Goal: Task Accomplishment & Management: Complete application form

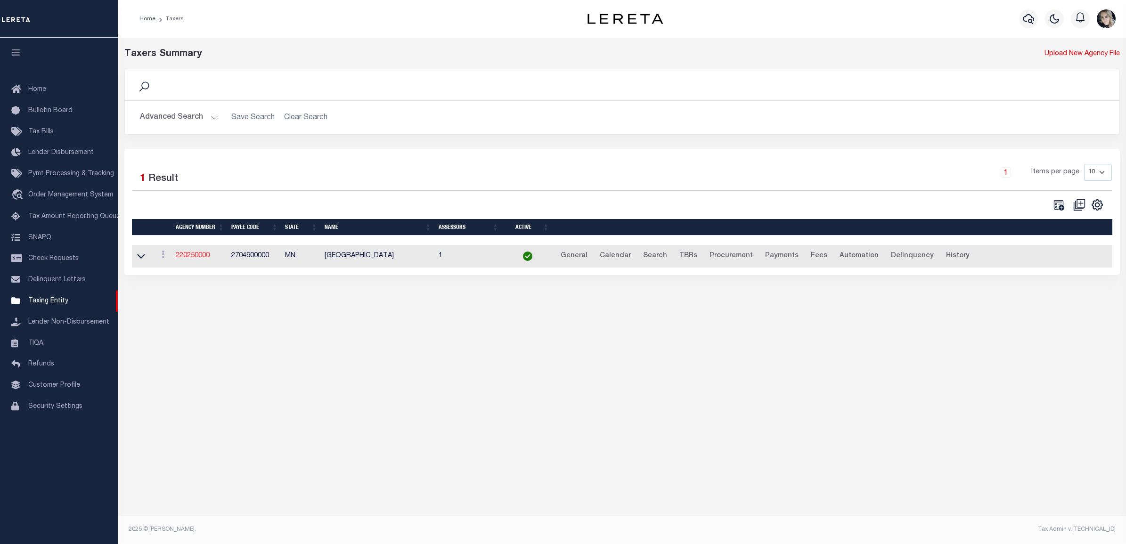
click at [200, 258] on link "220250000" at bounding box center [193, 256] width 34 height 7
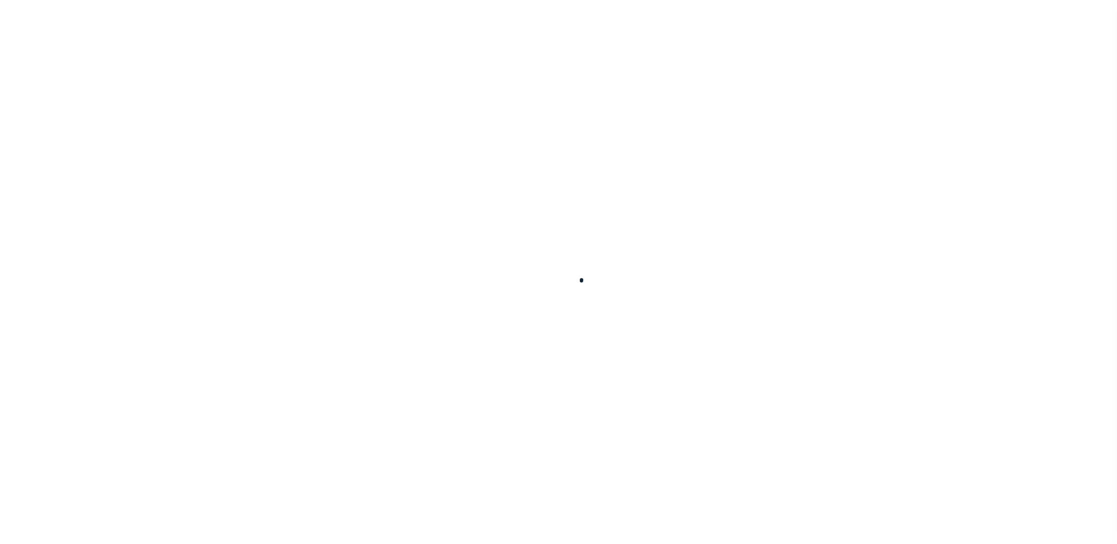
select select
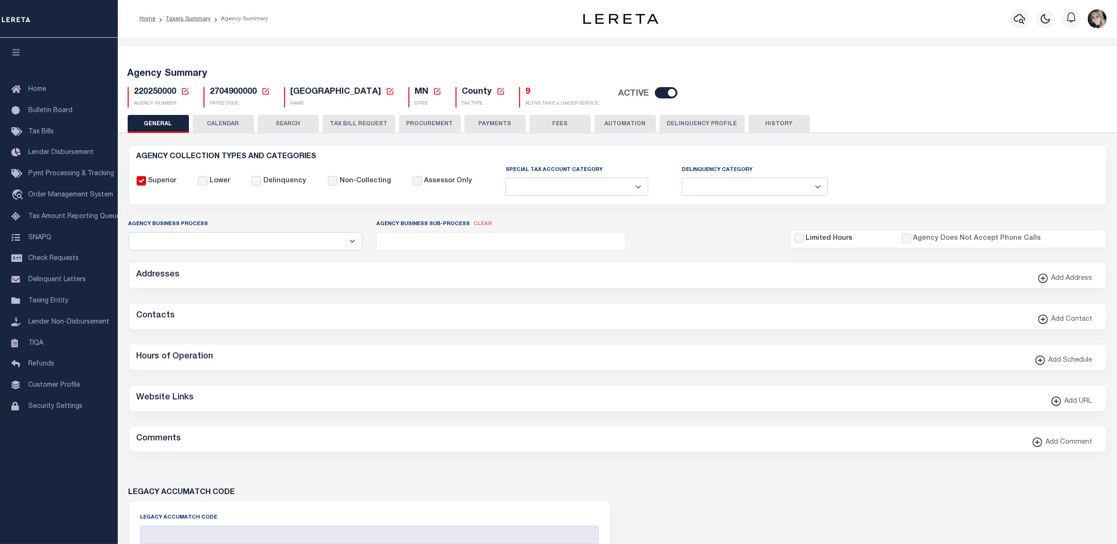
checkbox input "false"
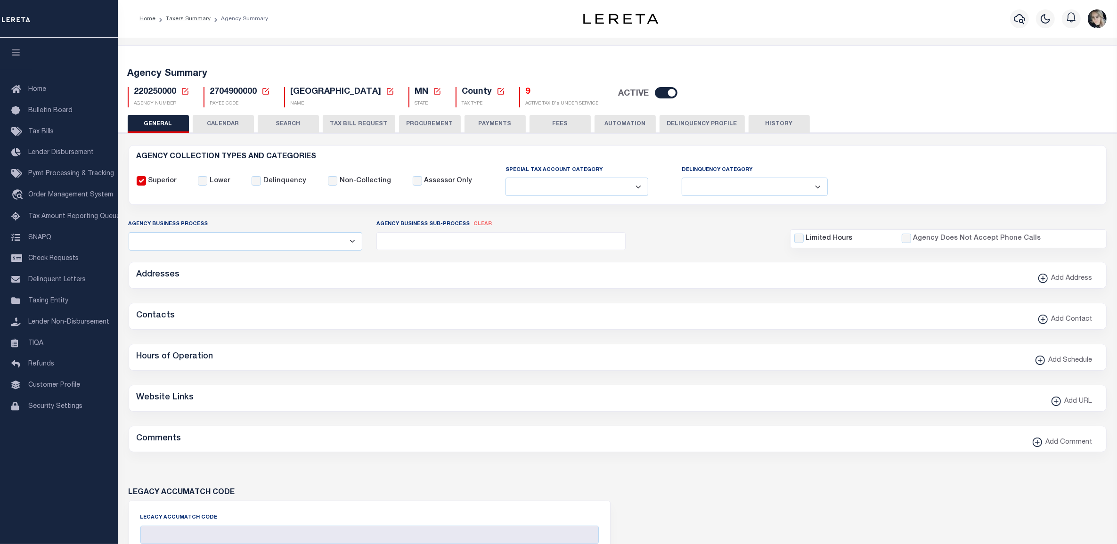
type input "2704900000"
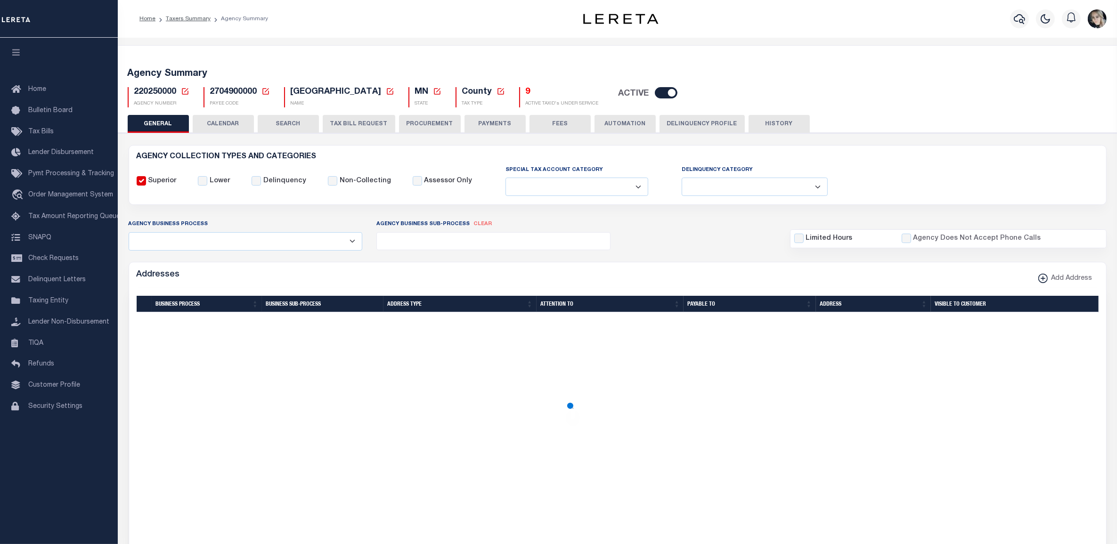
click at [182, 93] on icon at bounding box center [185, 91] width 7 height 7
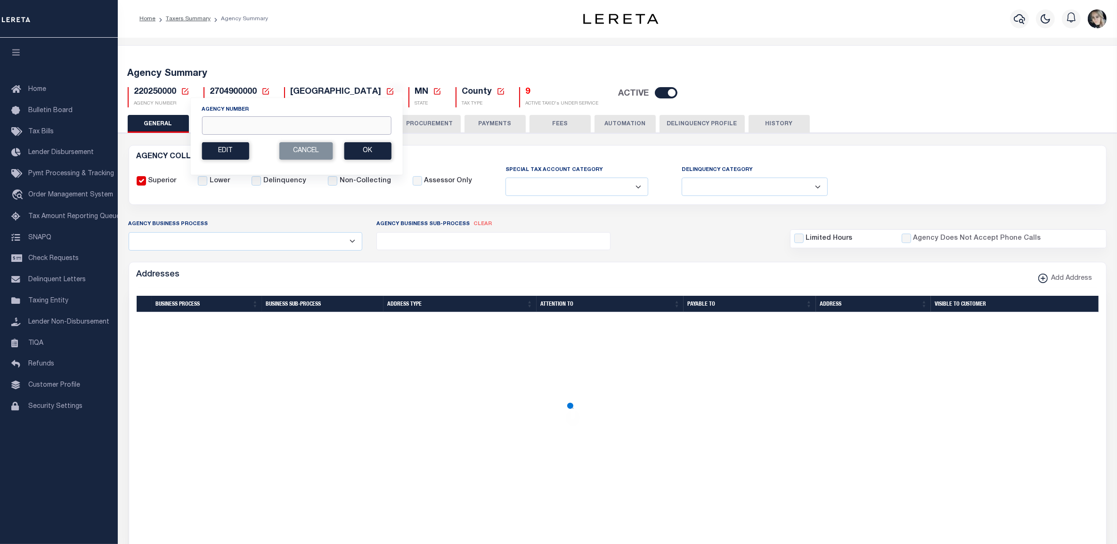
click at [218, 125] on input "Agency Number" at bounding box center [296, 125] width 189 height 18
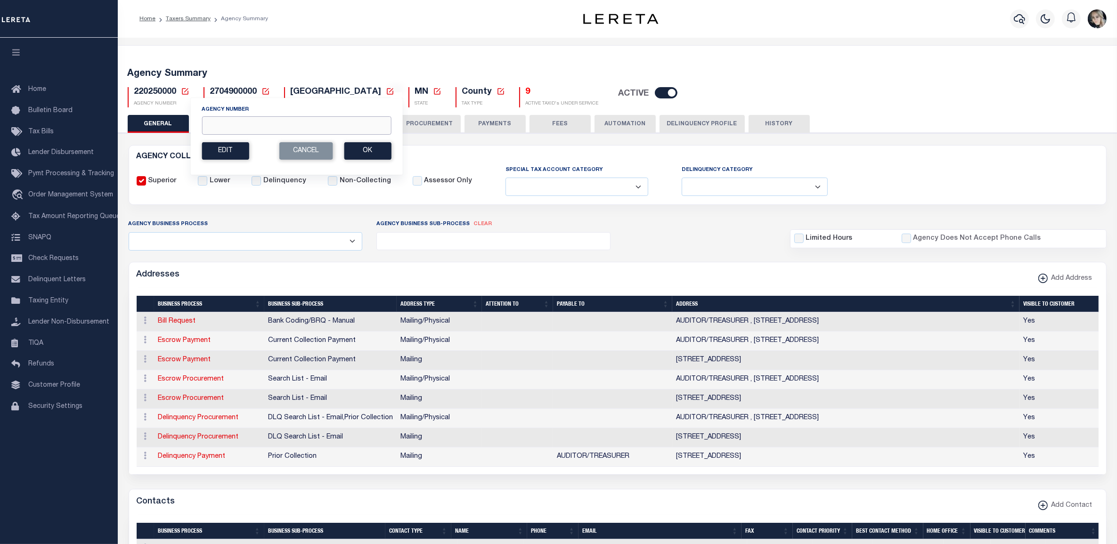
paste input "100330102"
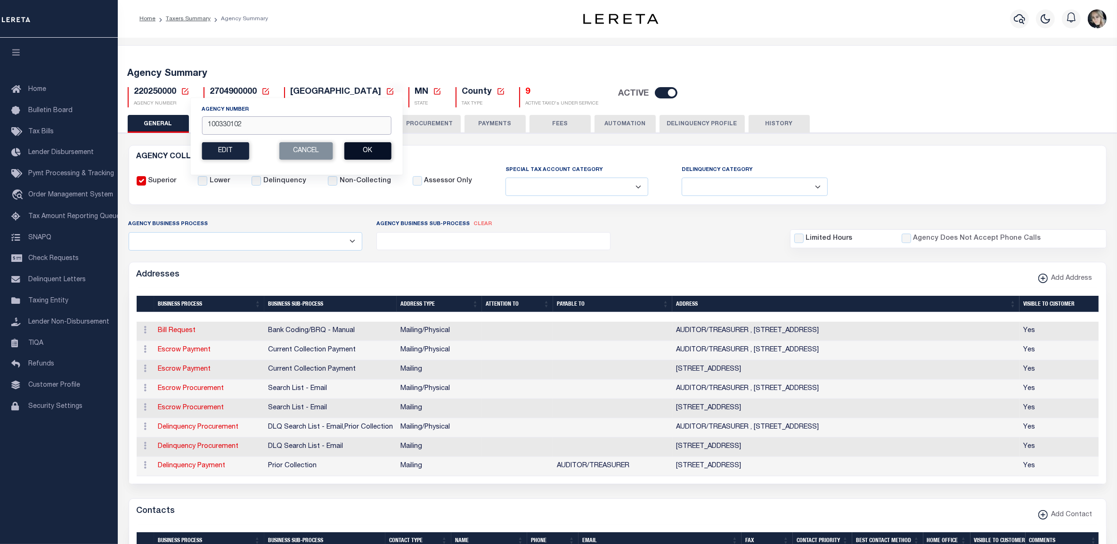
type input "100330102"
click at [368, 155] on button "Ok" at bounding box center [367, 150] width 47 height 17
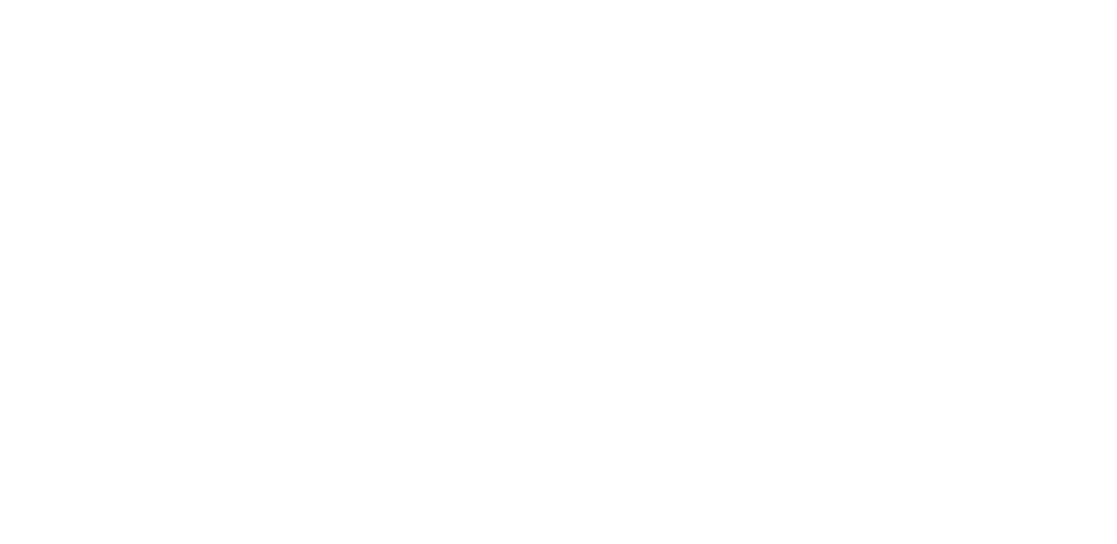
select select
checkbox input "false"
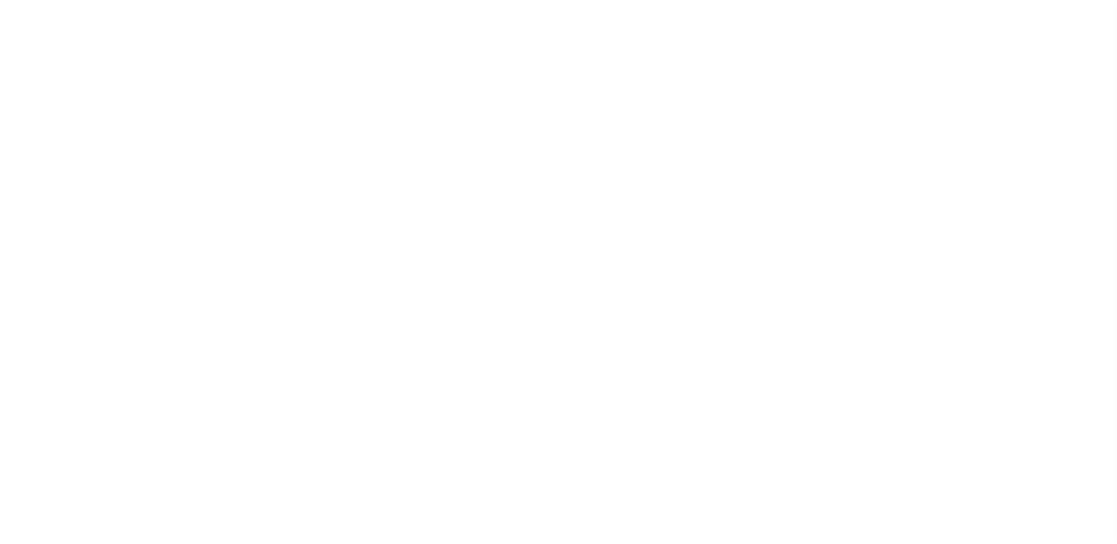
checkbox input "false"
type input "1306704003"
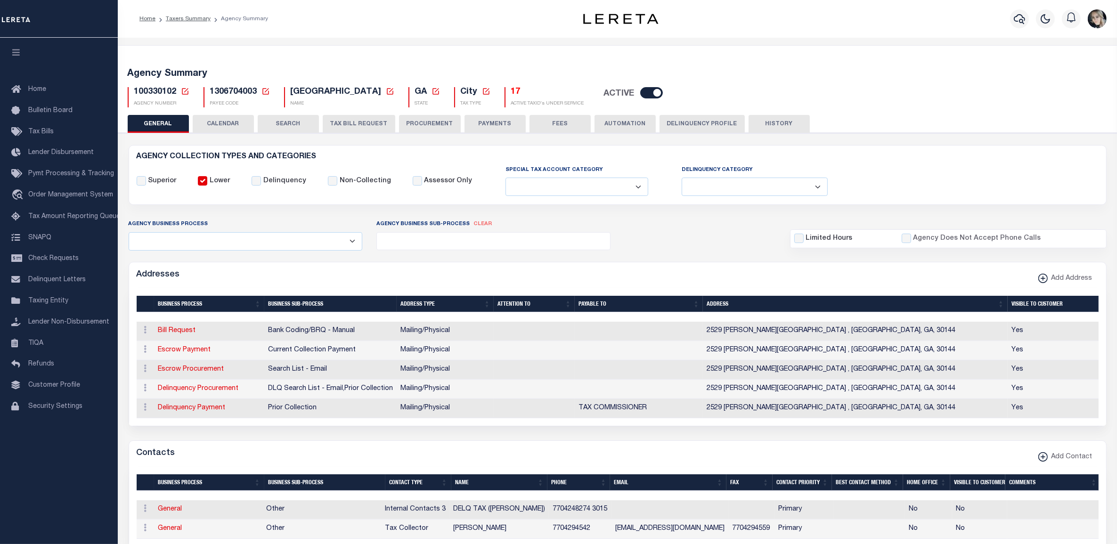
drag, startPoint x: 499, startPoint y: 119, endPoint x: 347, endPoint y: 126, distance: 151.5
click at [499, 119] on button "PAYMENTS" at bounding box center [495, 124] width 61 height 18
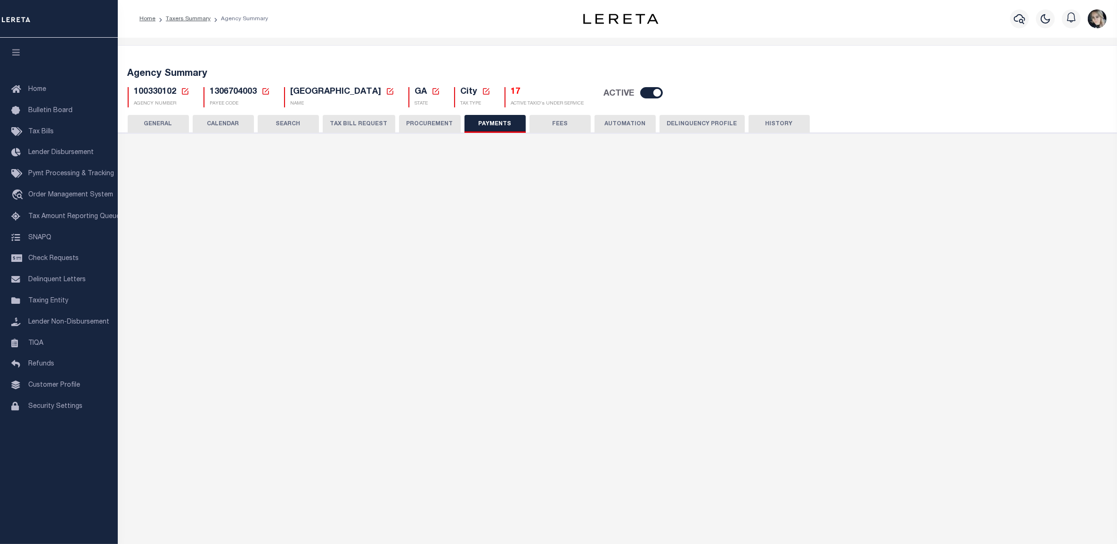
click at [347, 126] on button "TAX BILL REQUEST" at bounding box center [359, 124] width 73 height 18
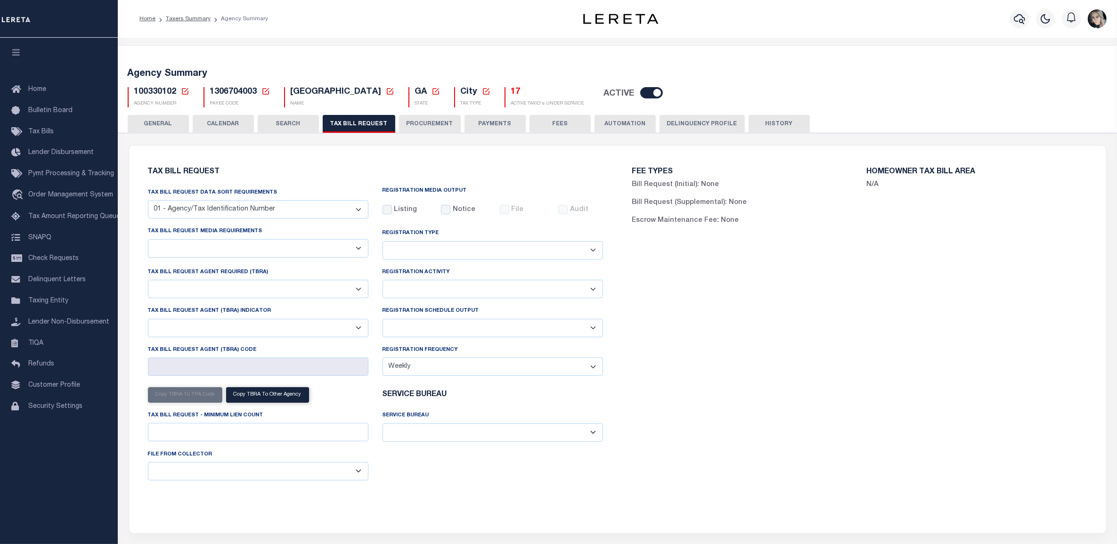
select select "27"
checkbox input "false"
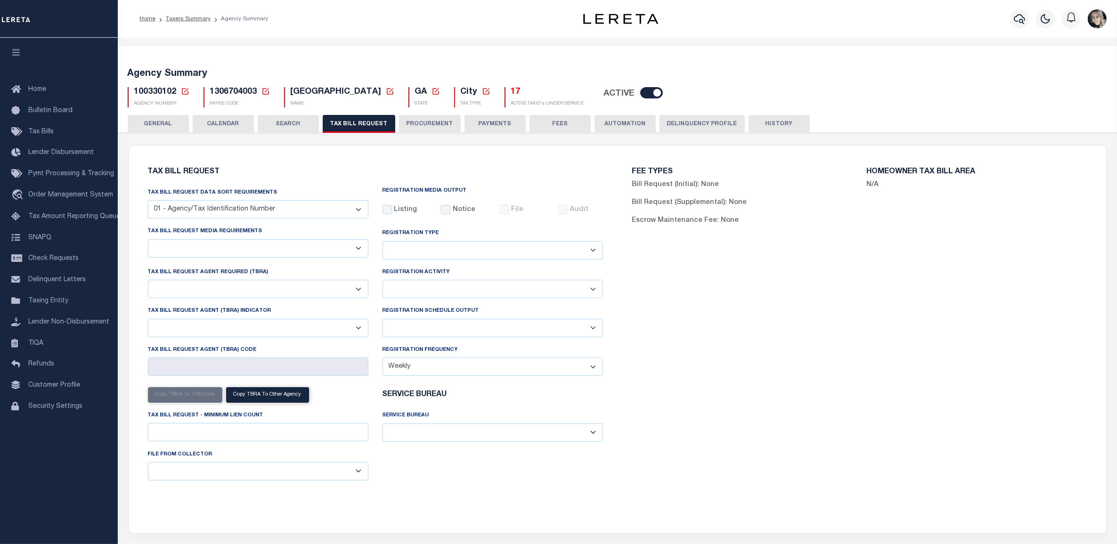
select select "20"
select select "false"
select select "15"
type input "002"
select select
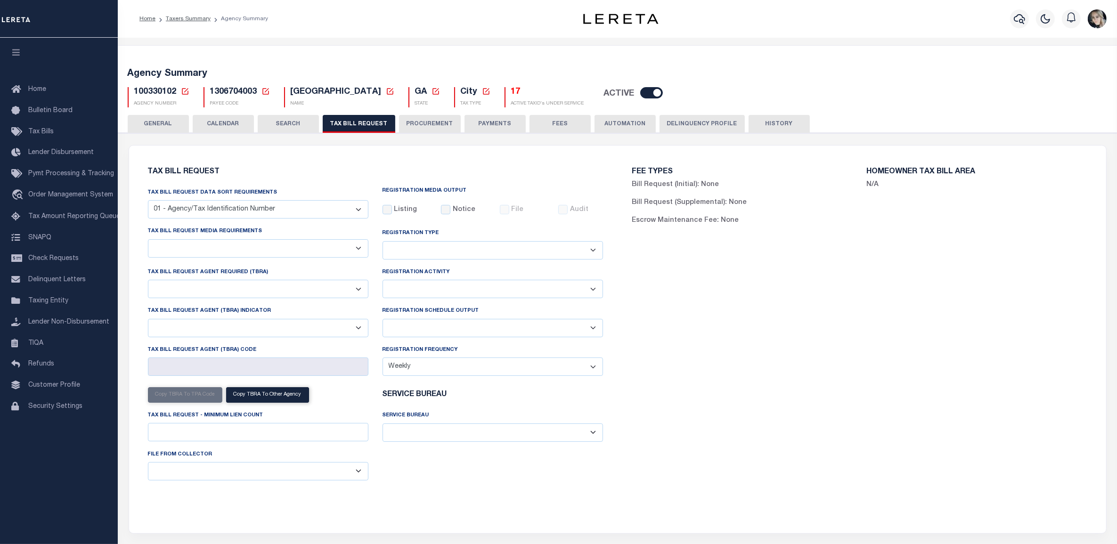
select select "3"
click at [211, 247] on select "A - Listing, File B - Blank Disk E - Notice, Listing F - Form G - Survey L - Li…" at bounding box center [258, 248] width 221 height 18
select select "22"
click at [148, 240] on select "A - Listing, File B - Blank Disk E - Notice, Listing F - Form G - Survey L - Li…" at bounding box center [258, 248] width 221 height 18
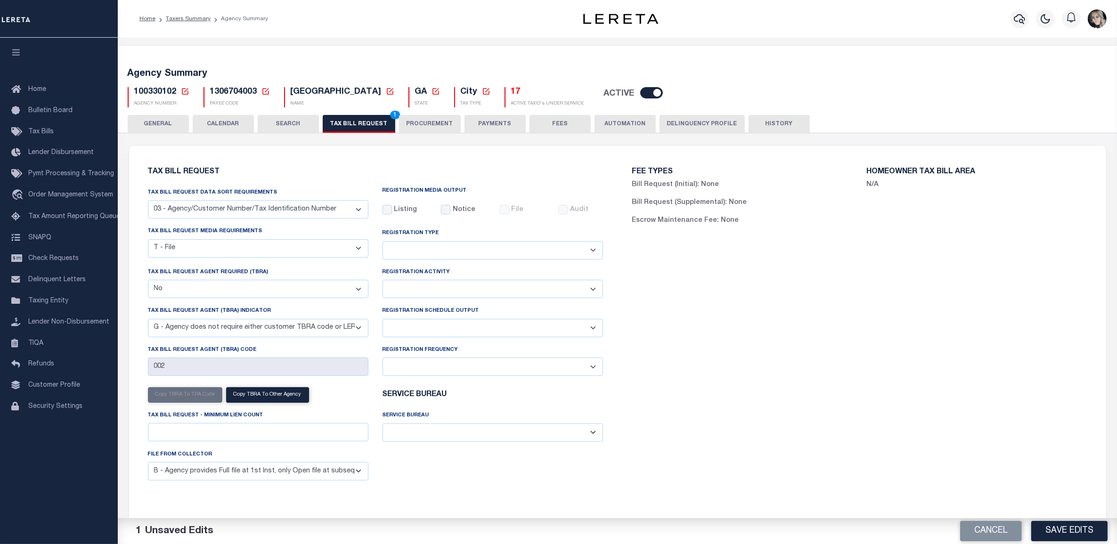
click at [430, 324] on select "Delta File Full File" at bounding box center [493, 328] width 221 height 18
select select "1"
click at [383, 321] on select "Delta File Full File" at bounding box center [493, 328] width 221 height 18
click at [1096, 528] on button "Save Edits" at bounding box center [1070, 531] width 76 height 20
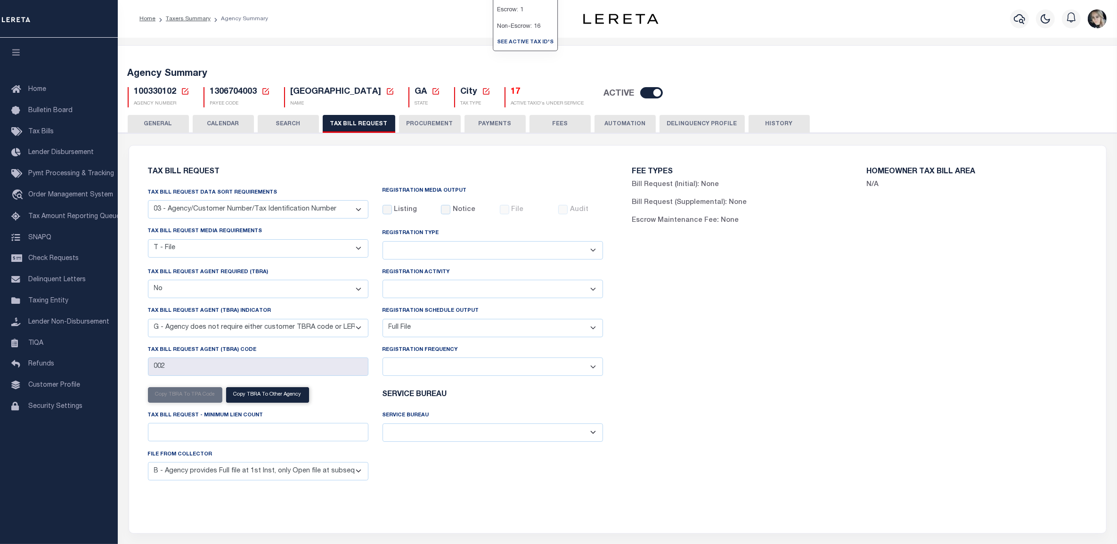
click at [505, 18] on p "Escrow: 1" at bounding box center [525, 10] width 64 height 16
